Goal: Task Accomplishment & Management: Use online tool/utility

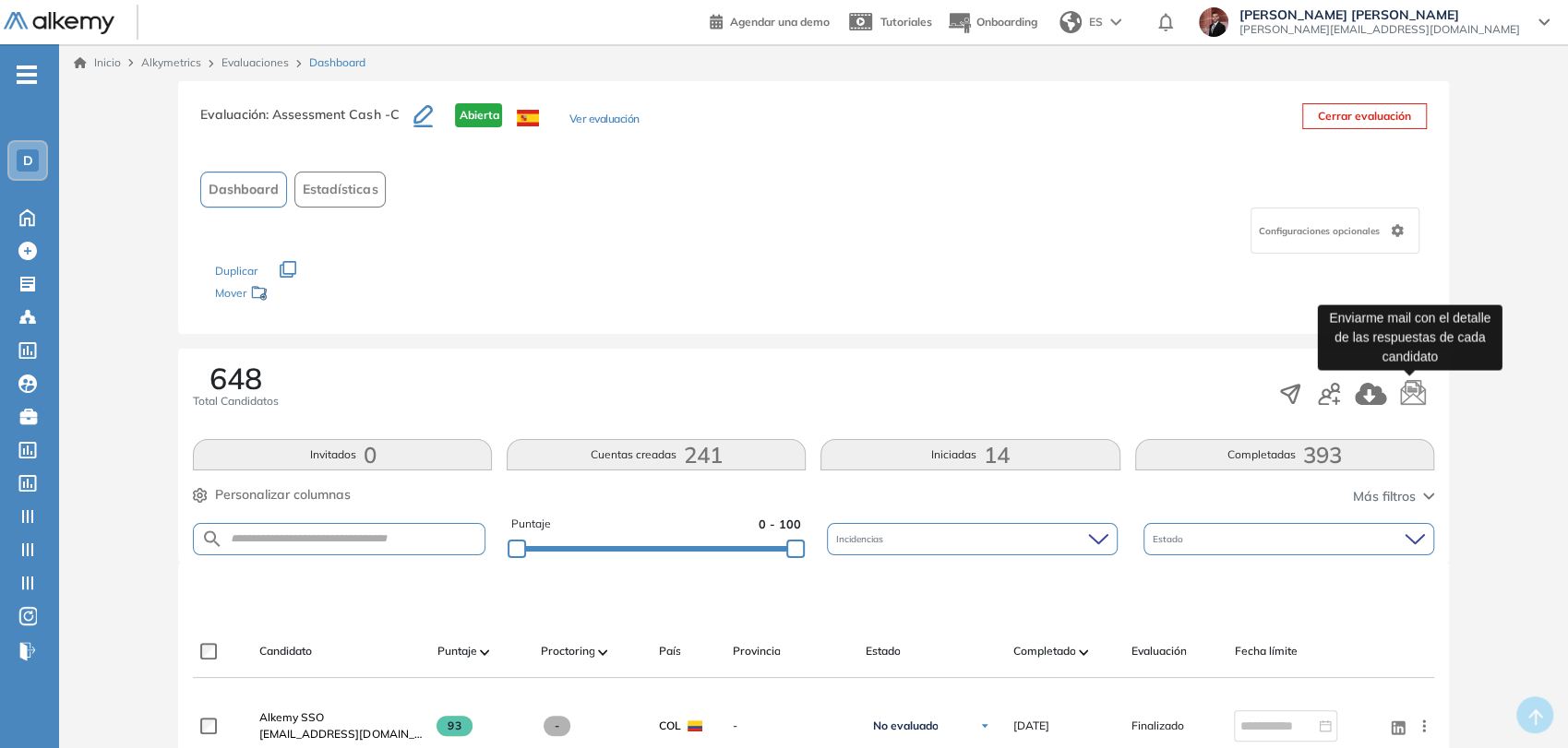
click at [1413, 391] on icon "button" at bounding box center [1412, 391] width 25 height 26
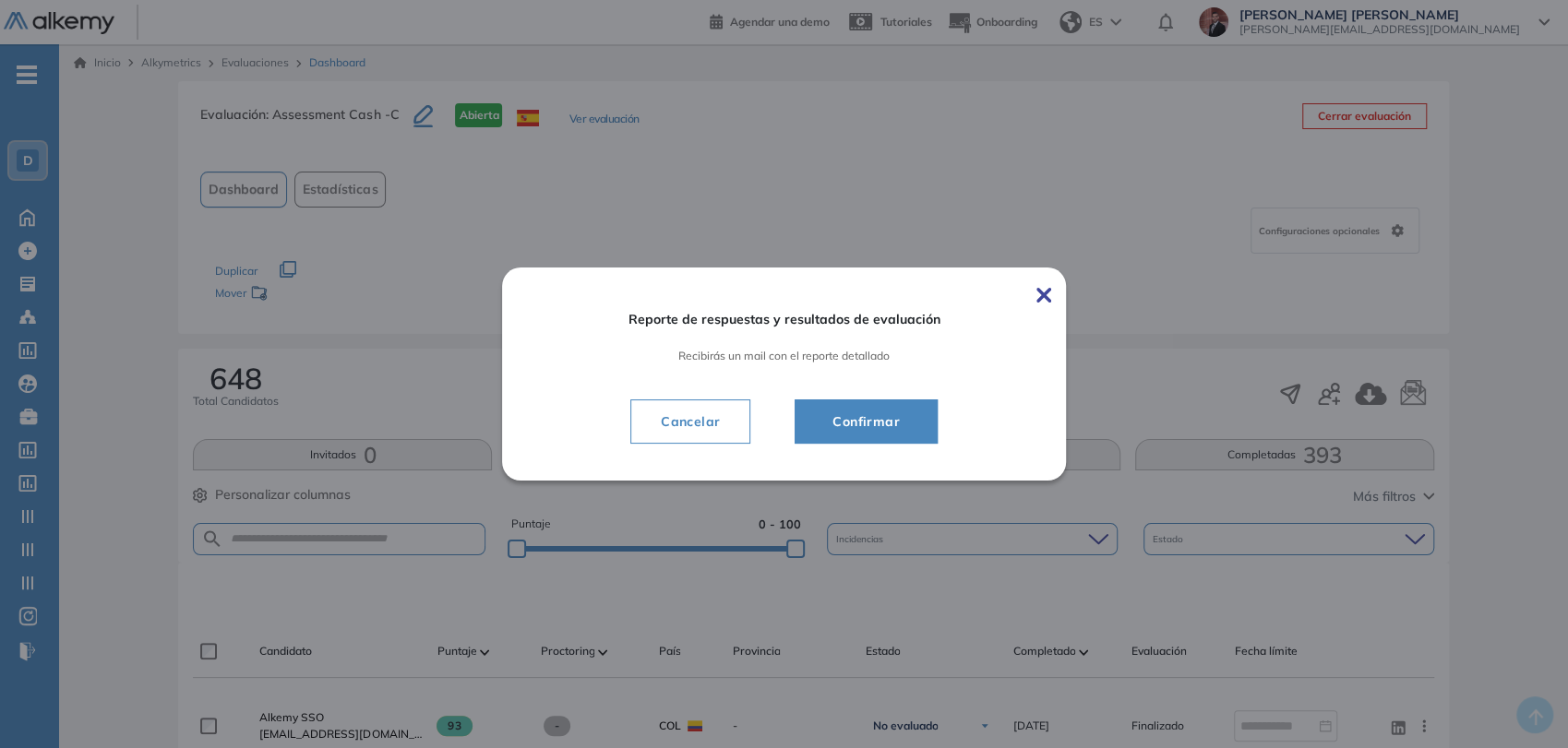
click at [907, 433] on button "Confirmar" at bounding box center [866, 422] width 143 height 45
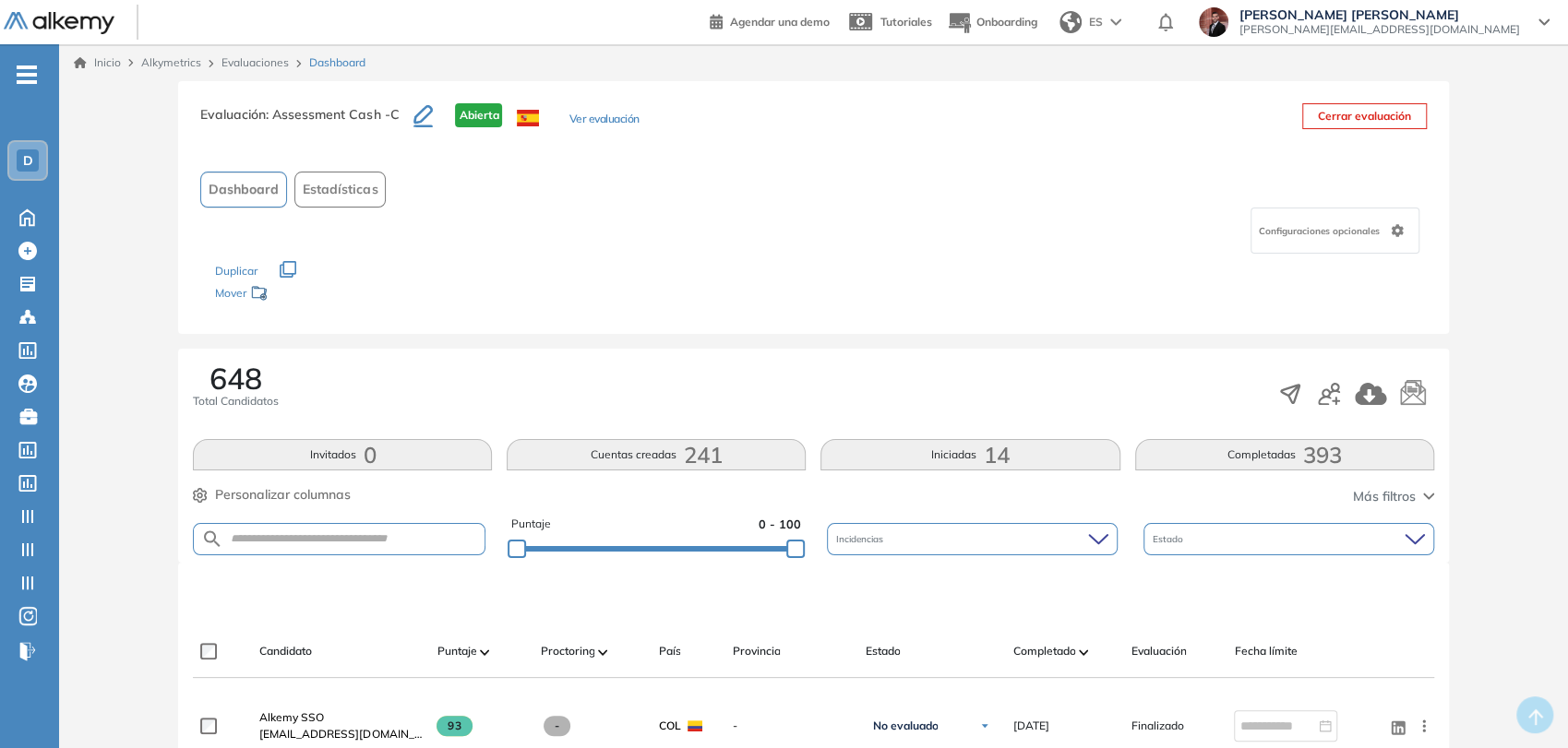
click at [30, 79] on span "-" at bounding box center [27, 73] width 20 height 15
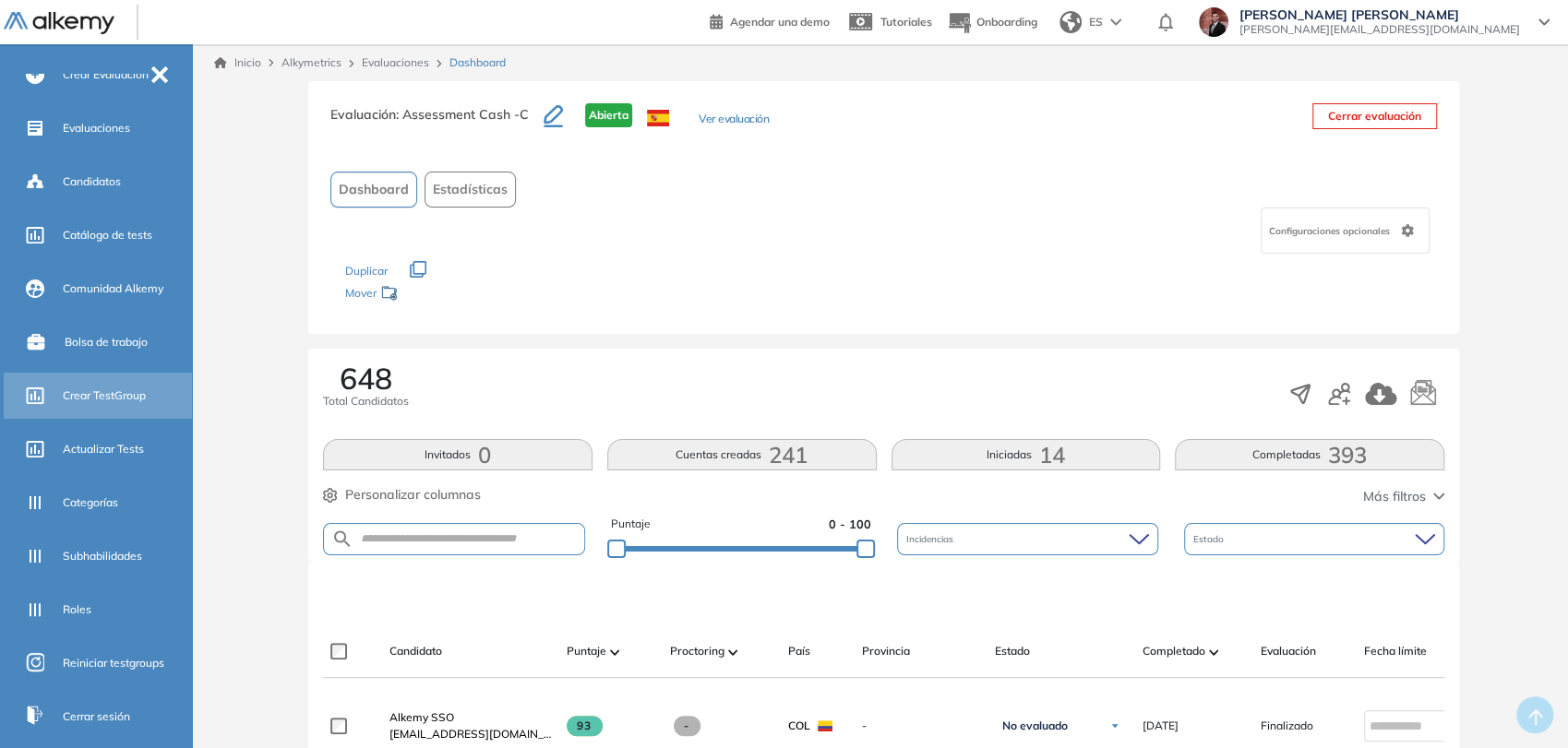
scroll to position [275, 0]
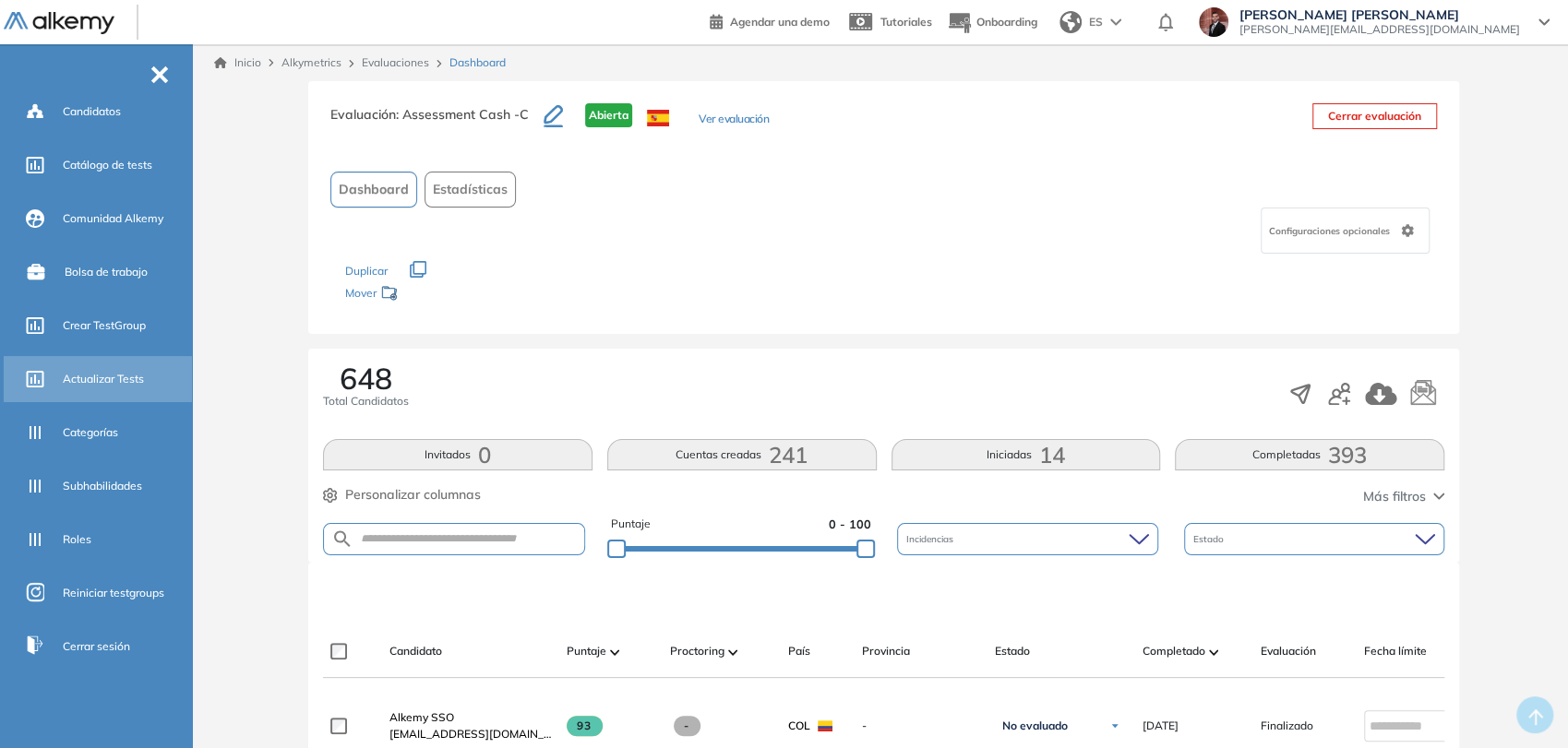
click at [127, 379] on span "Actualizar Tests" at bounding box center [103, 379] width 82 height 17
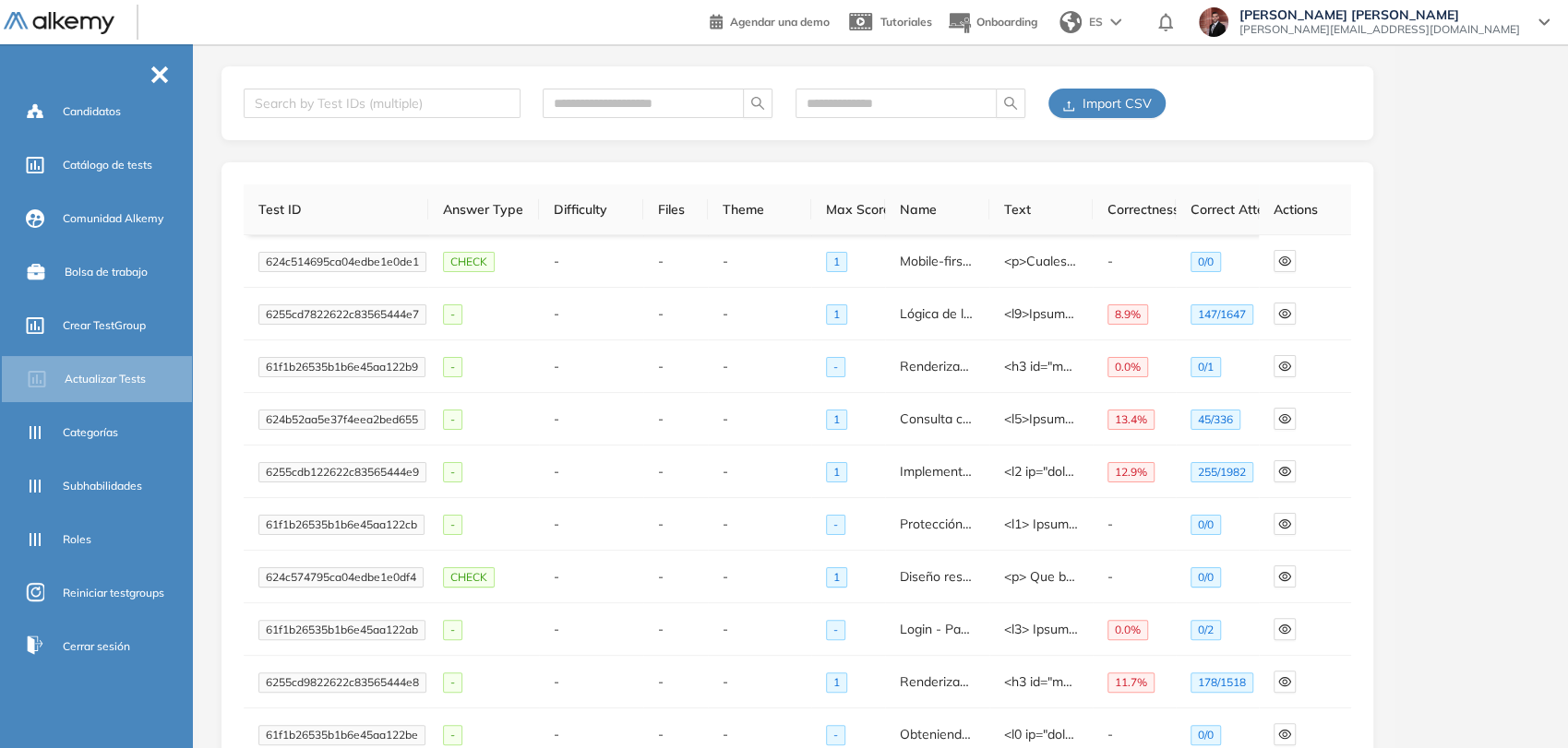
click at [1107, 105] on span "Import CSV" at bounding box center [1117, 103] width 70 height 20
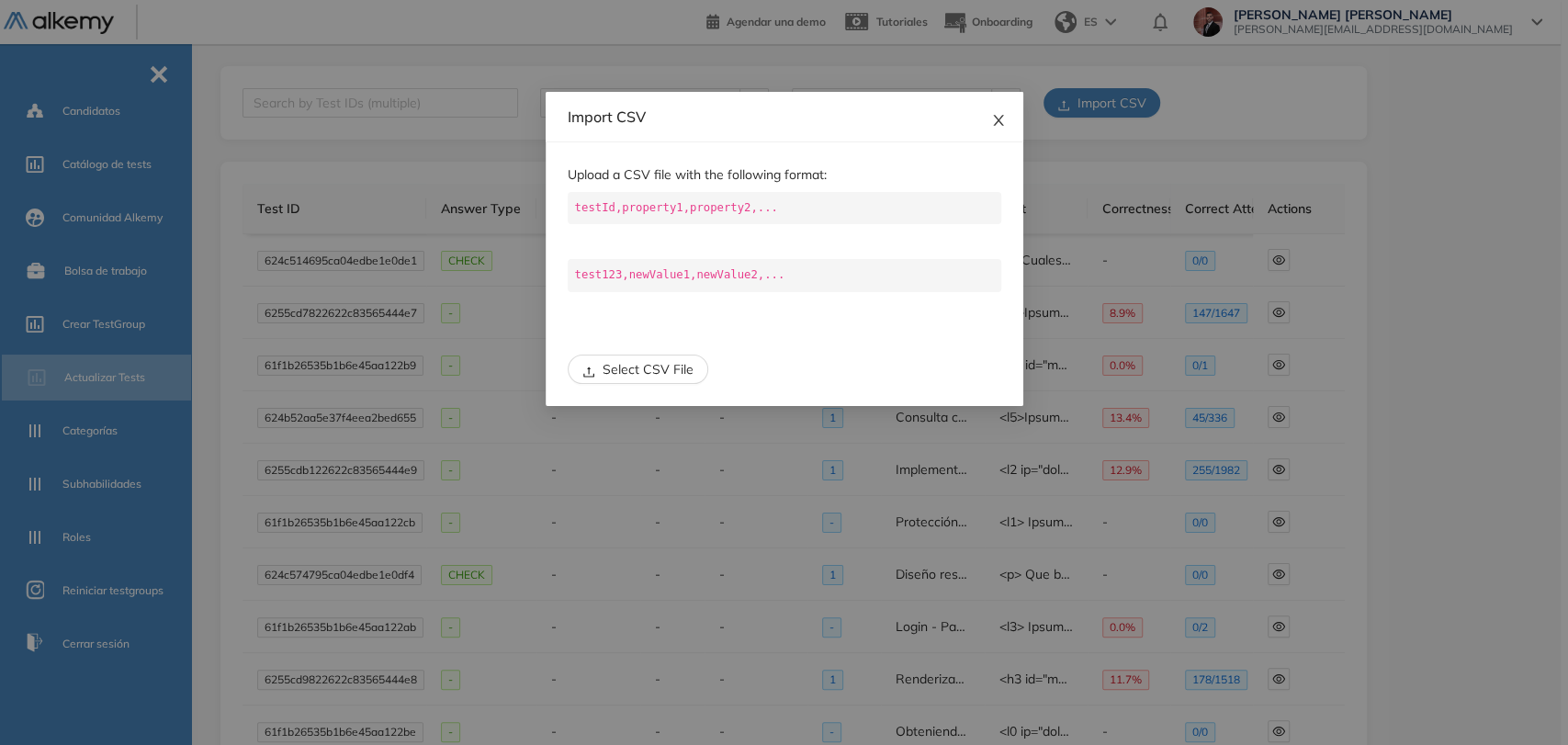
click at [997, 118] on icon "close" at bounding box center [998, 120] width 15 height 15
